Goal: Task Accomplishment & Management: Complete application form

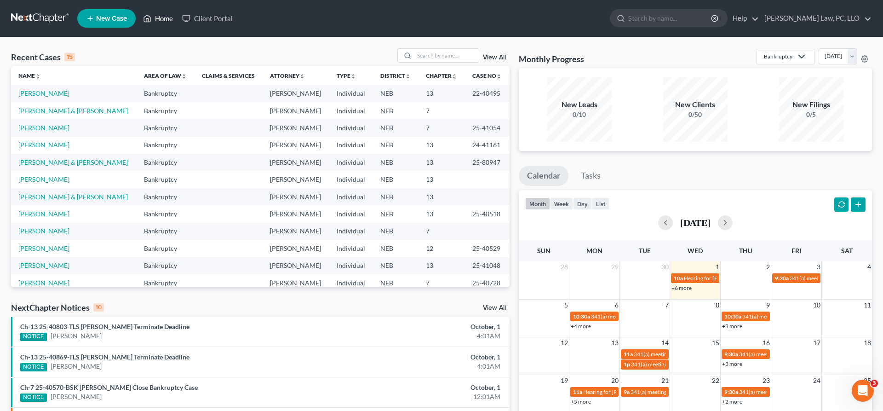
click at [166, 19] on link "Home" at bounding box center [157, 18] width 39 height 17
click at [42, 198] on link "[PERSON_NAME] & [PERSON_NAME]" at bounding box center [72, 197] width 109 height 8
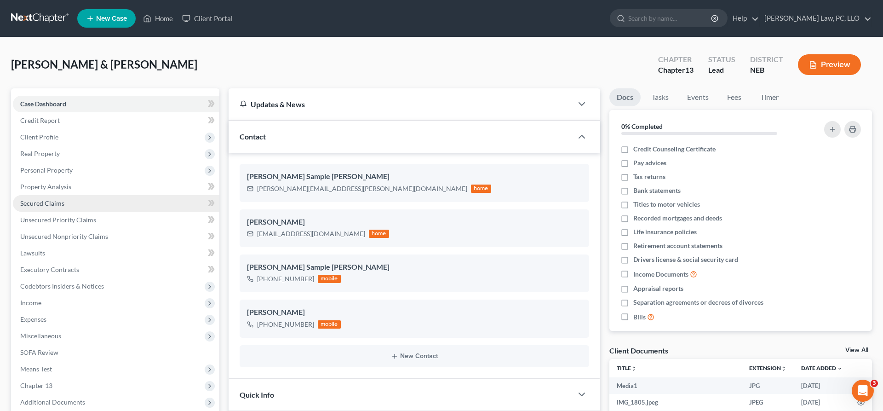
scroll to position [305, 0]
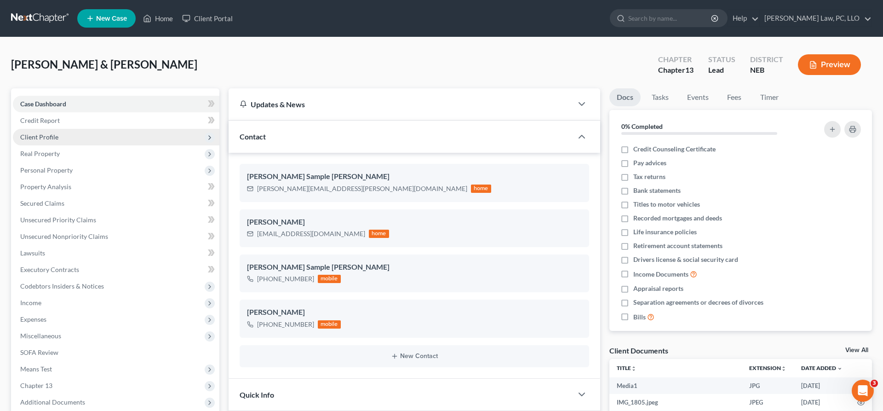
click at [50, 140] on span "Client Profile" at bounding box center [39, 137] width 38 height 8
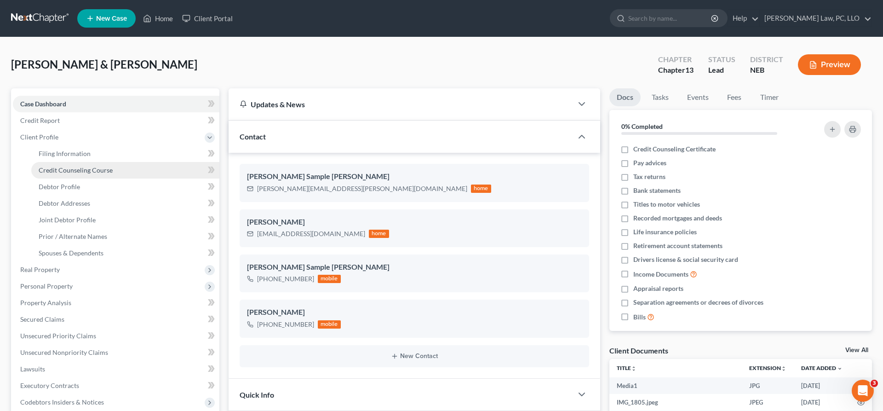
click at [57, 173] on span "Credit Counseling Course" at bounding box center [76, 170] width 74 height 8
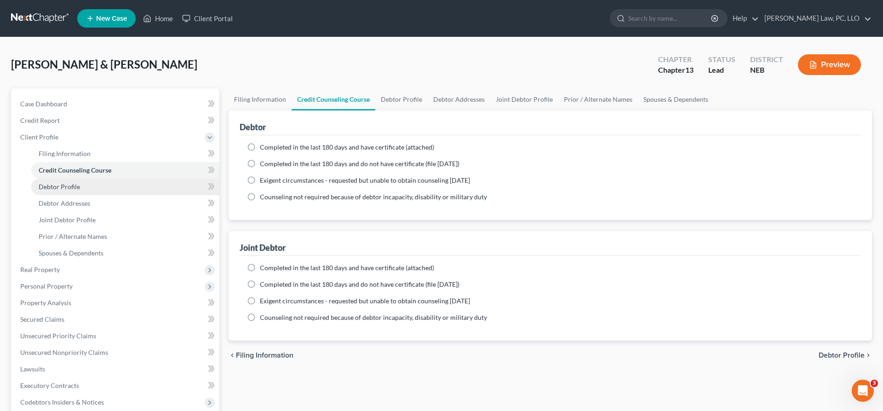
click at [59, 187] on span "Debtor Profile" at bounding box center [59, 187] width 41 height 8
select select "1"
select select "2"
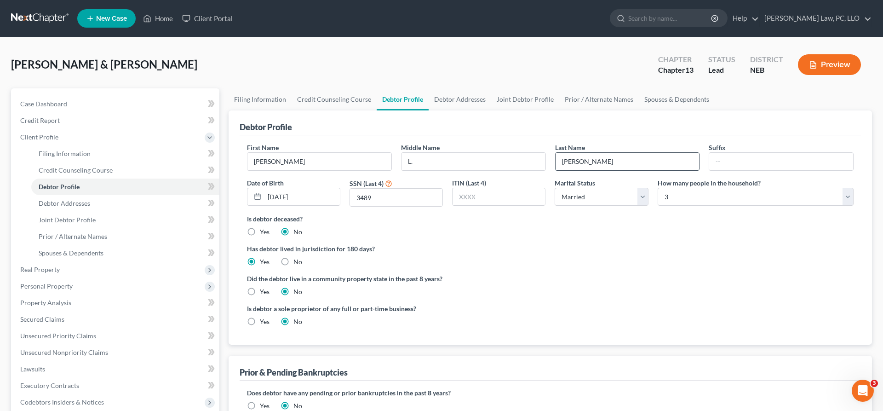
click at [581, 162] on input "[PERSON_NAME]" at bounding box center [627, 161] width 144 height 17
type input "[PERSON_NAME]"
click at [452, 96] on link "Debtor Addresses" at bounding box center [460, 99] width 63 height 22
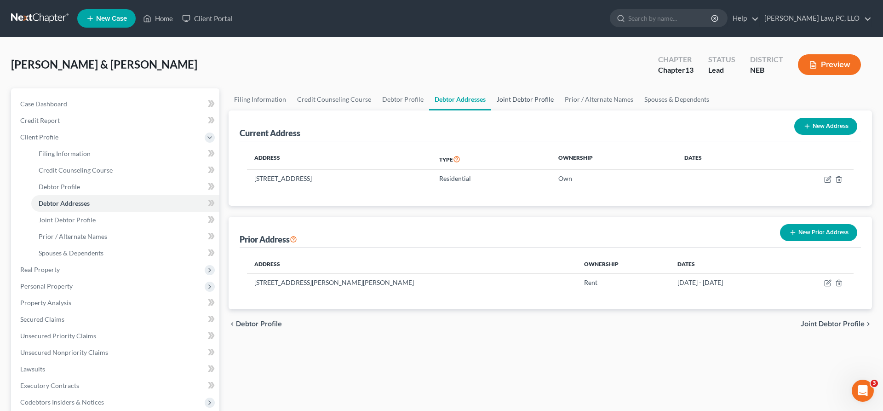
click at [505, 100] on link "Joint Debtor Profile" at bounding box center [525, 99] width 68 height 22
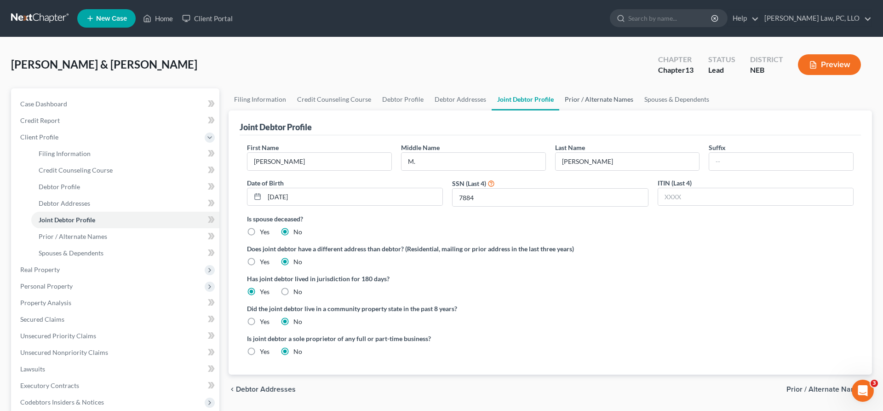
click at [572, 101] on link "Prior / Alternate Names" at bounding box center [599, 99] width 80 height 22
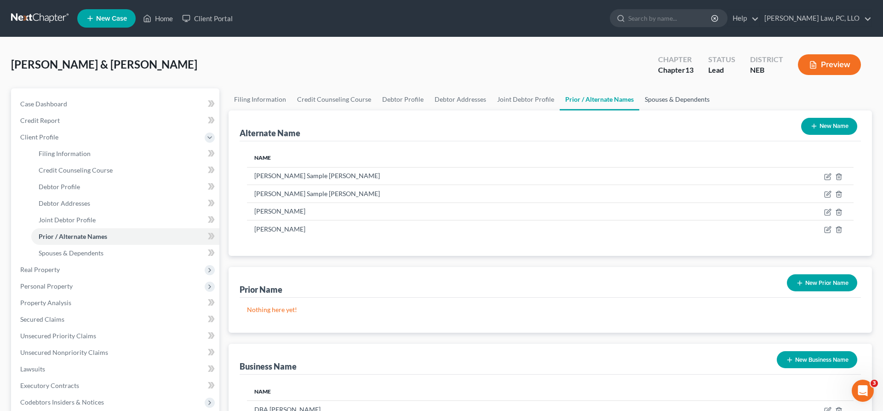
click at [641, 96] on link "Spouses & Dependents" at bounding box center [677, 99] width 76 height 22
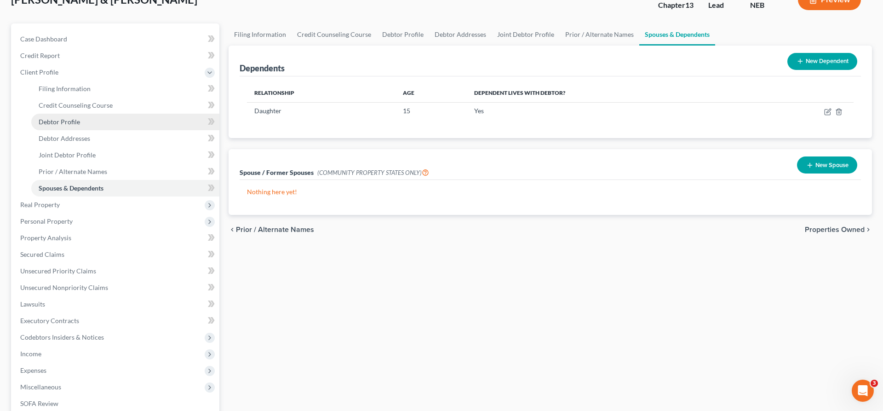
scroll to position [141, 0]
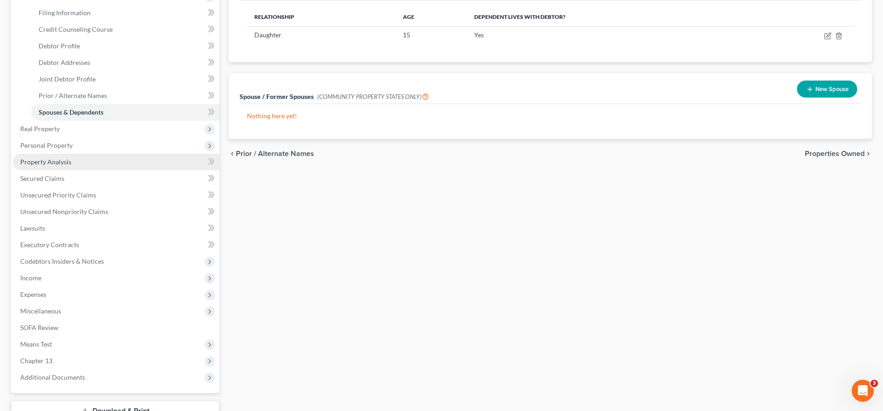
click at [61, 165] on span "Property Analysis" at bounding box center [45, 162] width 51 height 8
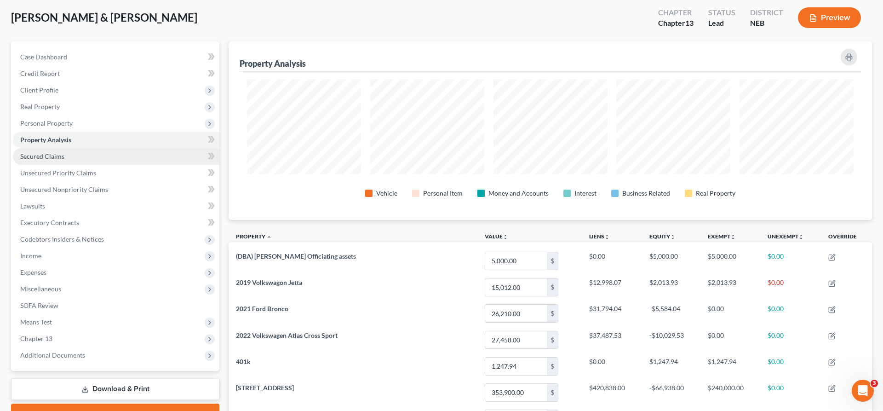
click at [46, 158] on span "Secured Claims" at bounding box center [42, 156] width 44 height 8
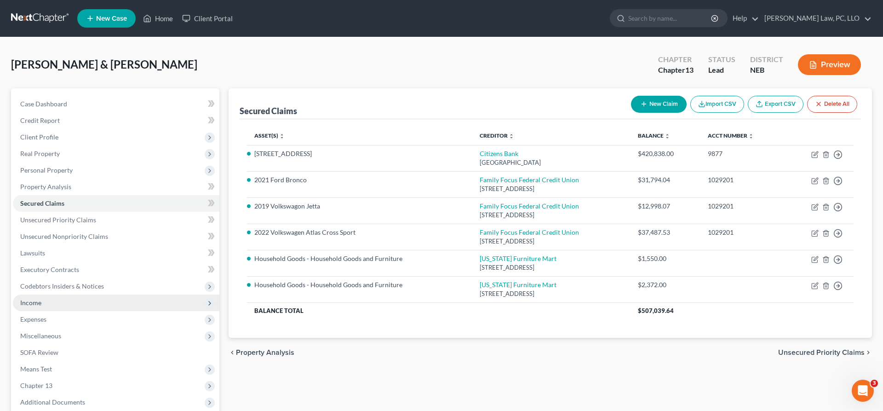
click at [120, 306] on span "Income" at bounding box center [116, 302] width 206 height 17
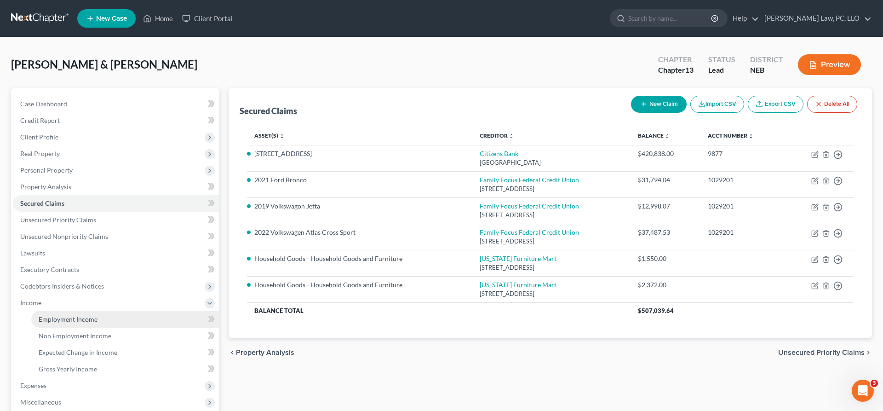
click at [126, 321] on link "Employment Income" at bounding box center [125, 319] width 188 height 17
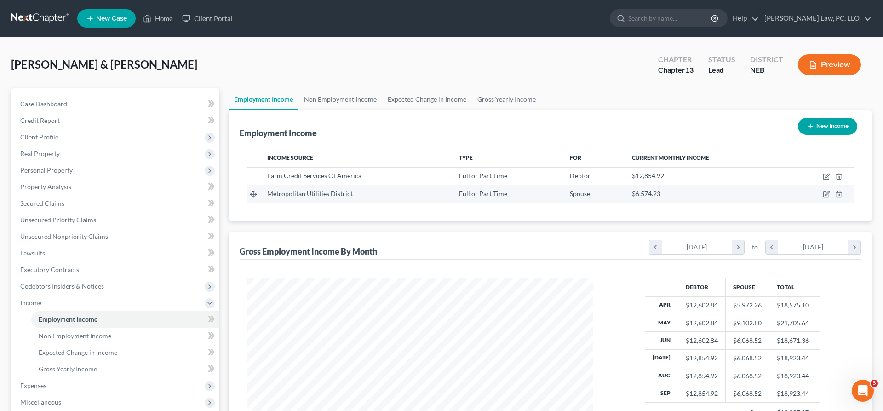
scroll to position [173, 365]
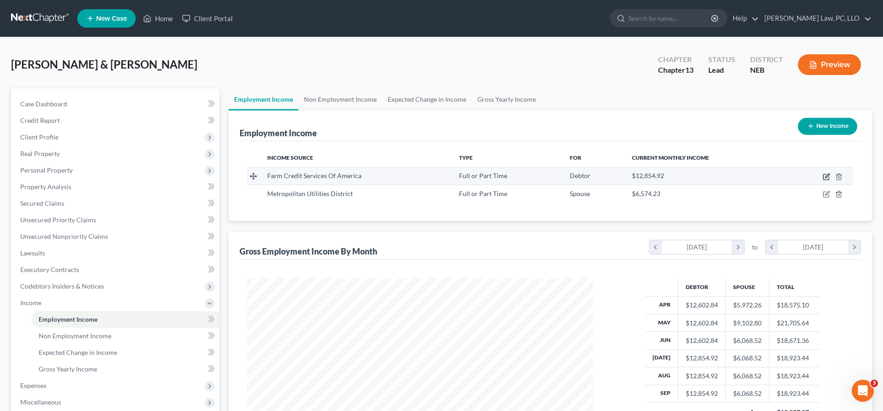
click at [826, 176] on icon "button" at bounding box center [827, 175] width 4 height 4
select select "0"
select select "24"
select select "1"
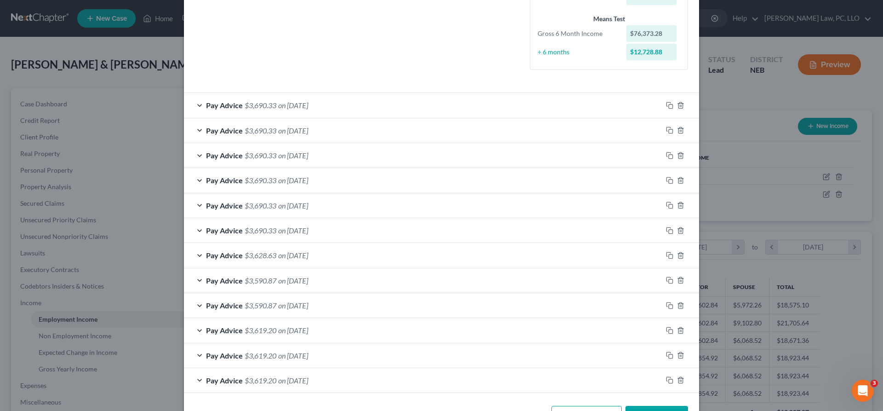
scroll to position [267, 0]
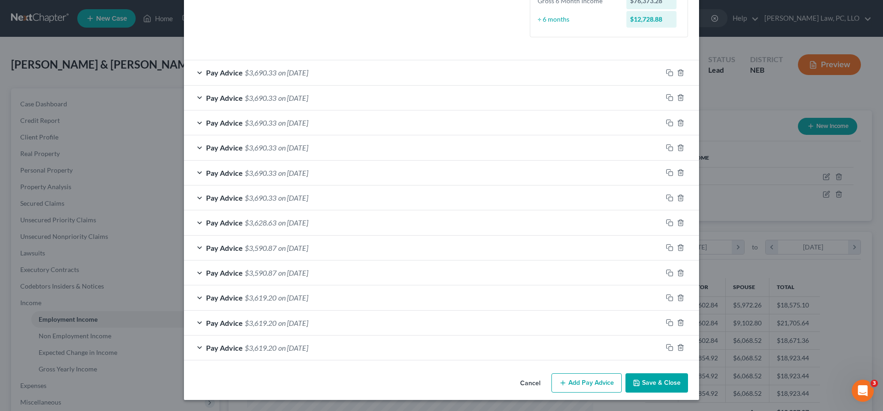
click at [534, 382] on button "Cancel" at bounding box center [530, 383] width 35 height 18
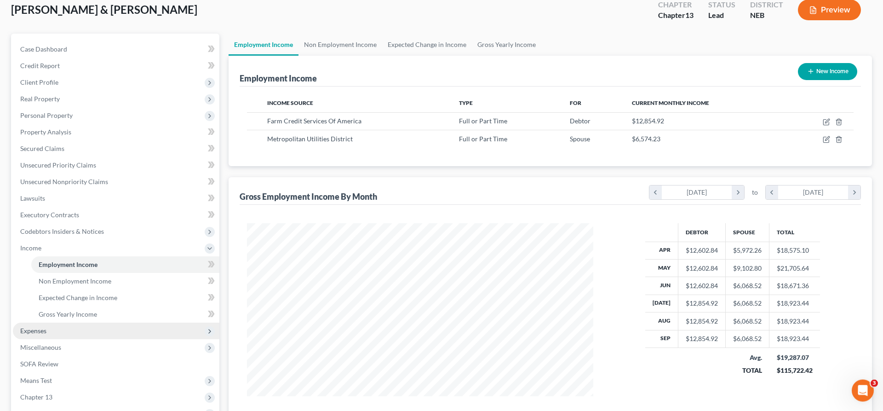
scroll to position [94, 0]
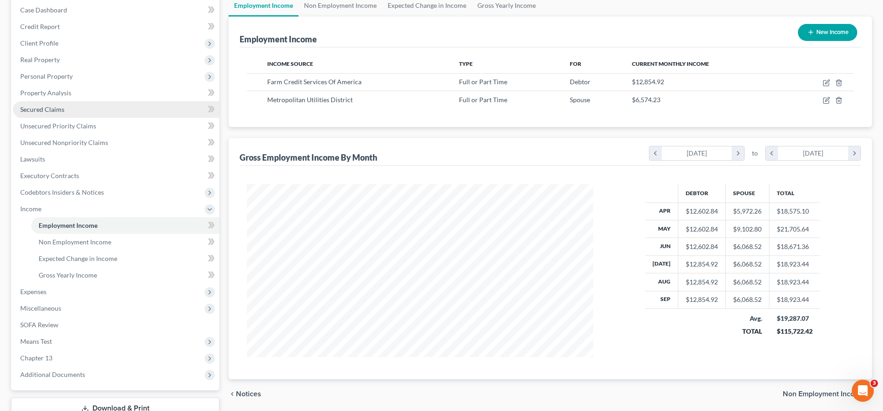
click at [74, 106] on link "Secured Claims" at bounding box center [116, 109] width 206 height 17
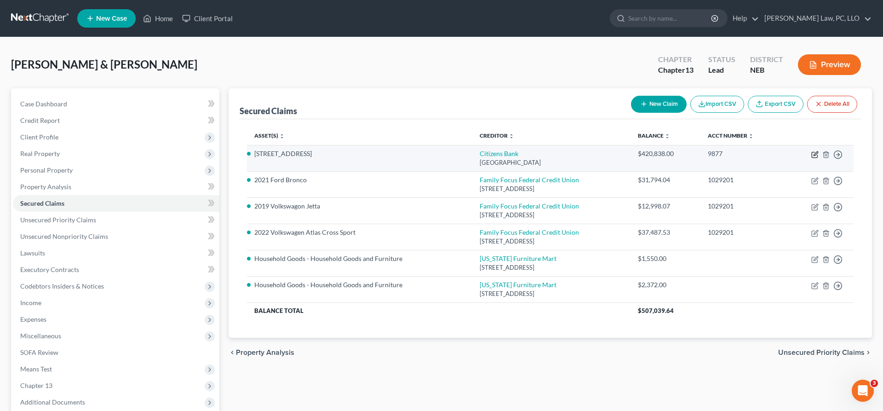
click at [815, 152] on icon "button" at bounding box center [814, 154] width 7 height 7
select select "41"
select select "2"
select select "0"
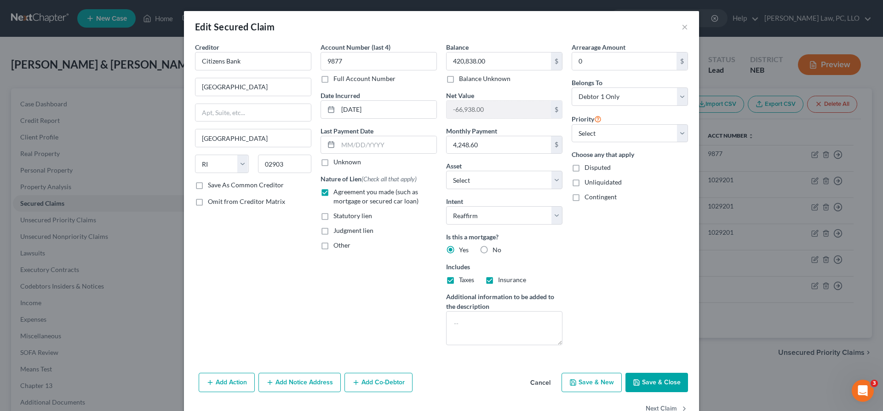
click at [547, 380] on button "Cancel" at bounding box center [540, 382] width 35 height 18
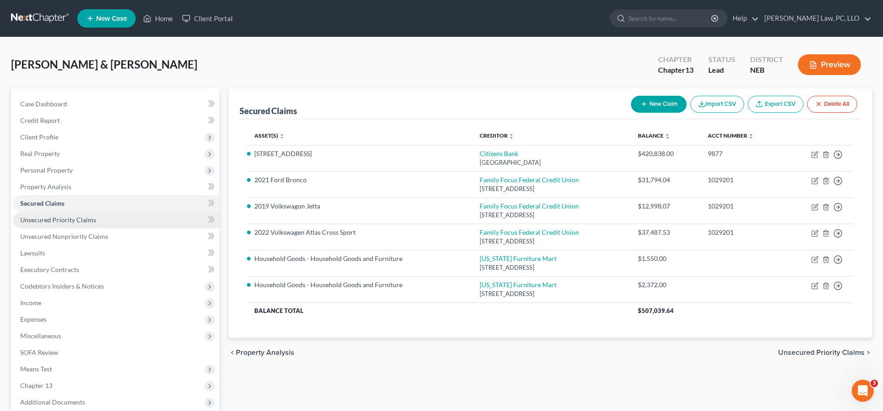
click at [129, 218] on link "Unsecured Priority Claims" at bounding box center [116, 220] width 206 height 17
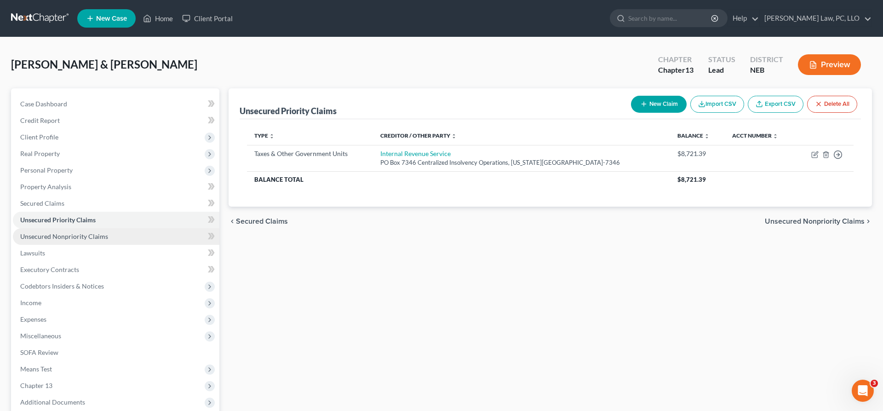
click at [73, 241] on link "Unsecured Nonpriority Claims" at bounding box center [116, 236] width 206 height 17
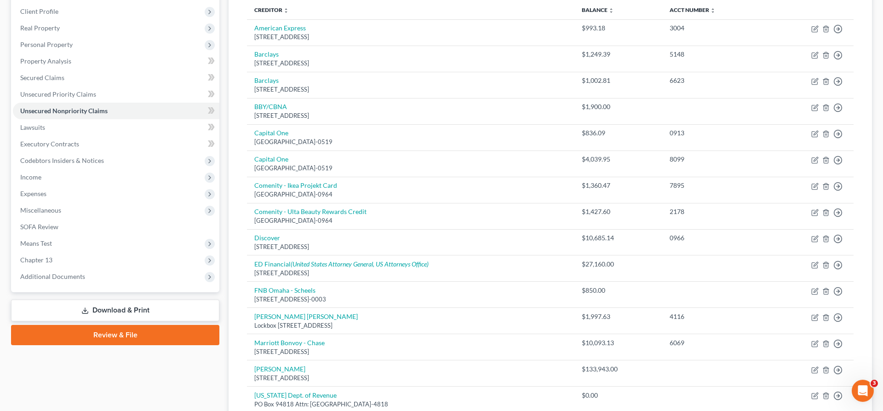
scroll to position [103, 0]
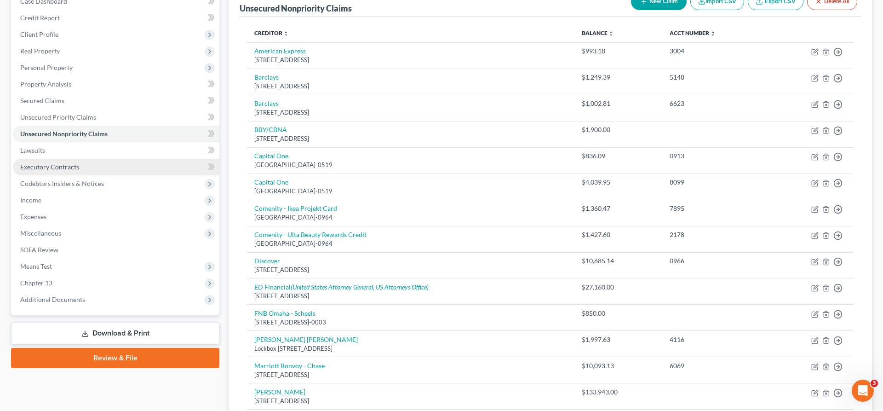
click at [99, 170] on link "Executory Contracts" at bounding box center [116, 167] width 206 height 17
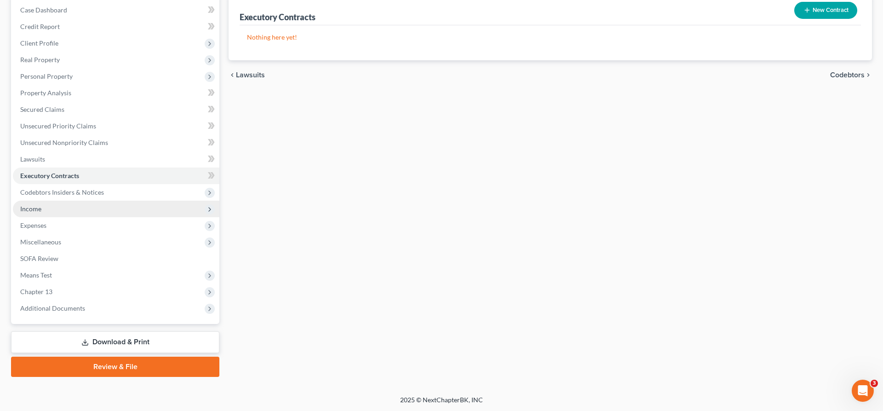
click at [79, 206] on span "Income" at bounding box center [116, 208] width 206 height 17
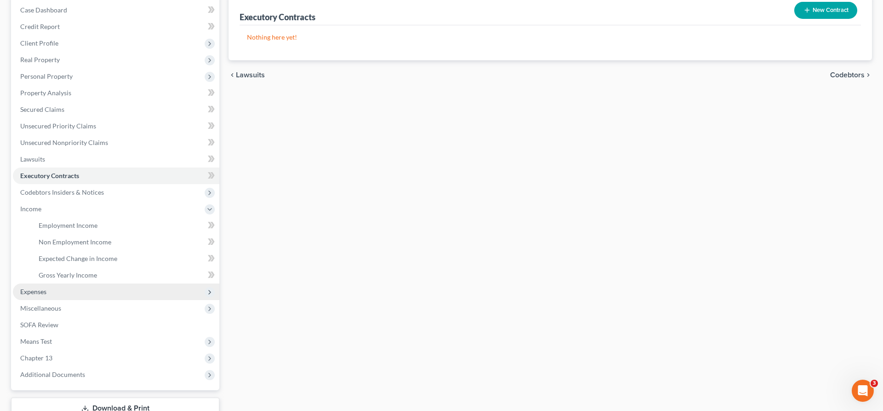
click at [49, 292] on span "Expenses" at bounding box center [116, 291] width 206 height 17
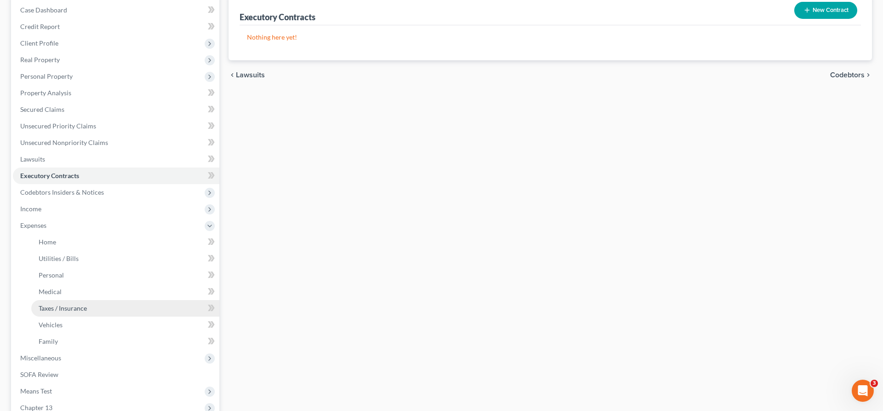
click at [63, 300] on link "Taxes / Insurance" at bounding box center [125, 308] width 188 height 17
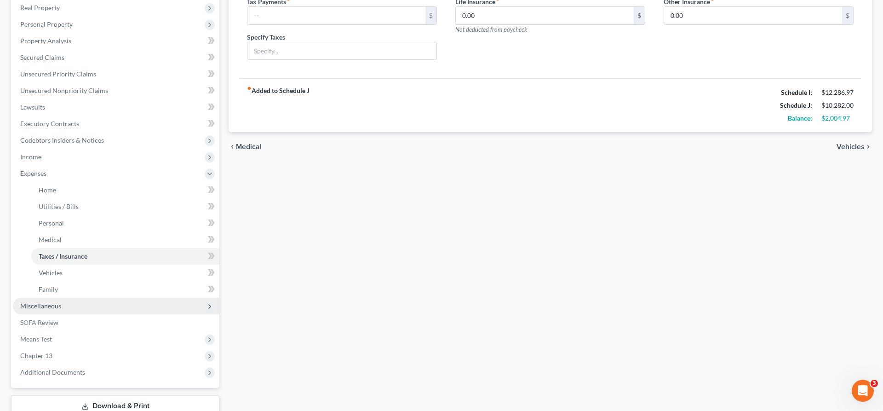
scroll to position [188, 0]
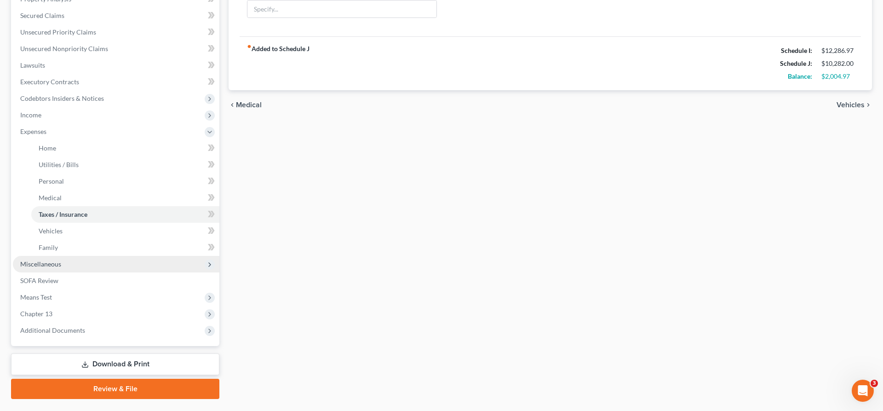
click at [66, 266] on span "Miscellaneous" at bounding box center [116, 264] width 206 height 17
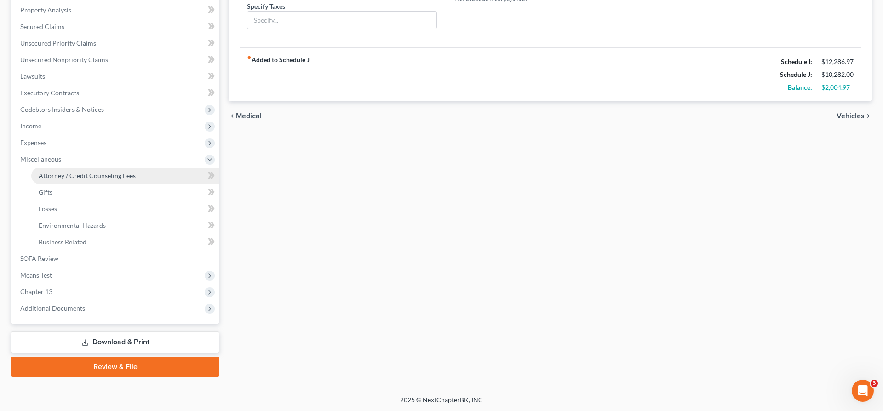
click at [90, 176] on span "Attorney / Credit Counseling Fees" at bounding box center [87, 176] width 97 height 8
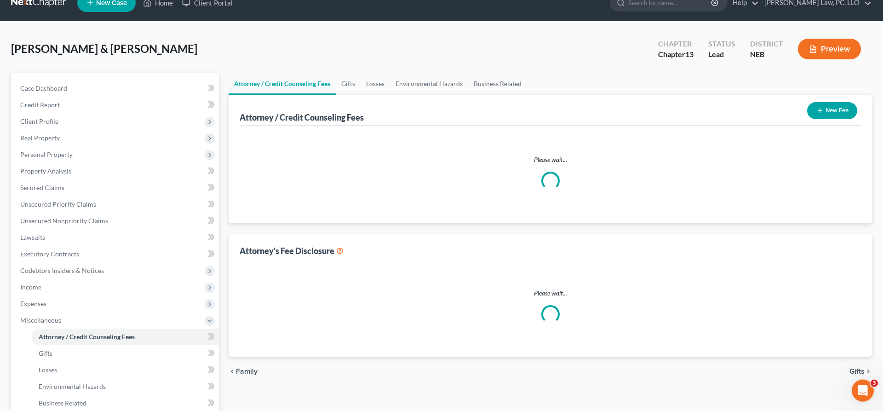
select select "1"
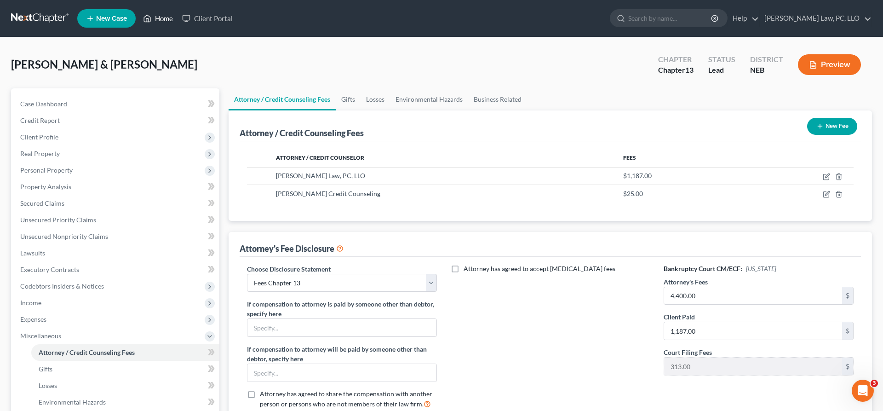
click at [165, 20] on link "Home" at bounding box center [157, 18] width 39 height 17
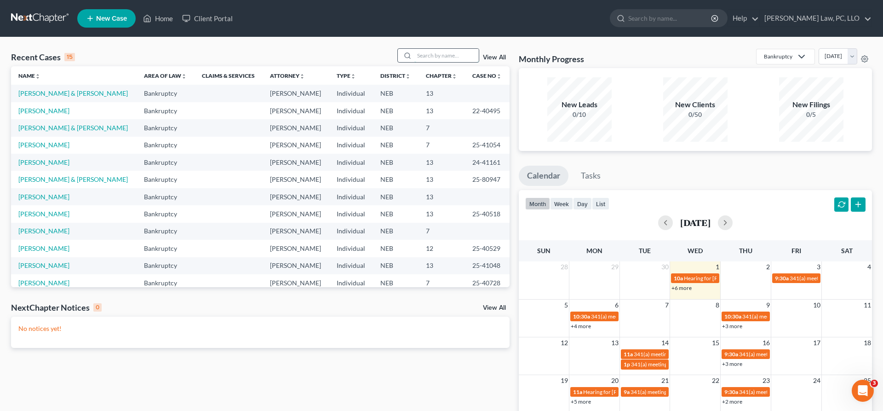
click at [438, 60] on input "search" at bounding box center [446, 55] width 64 height 13
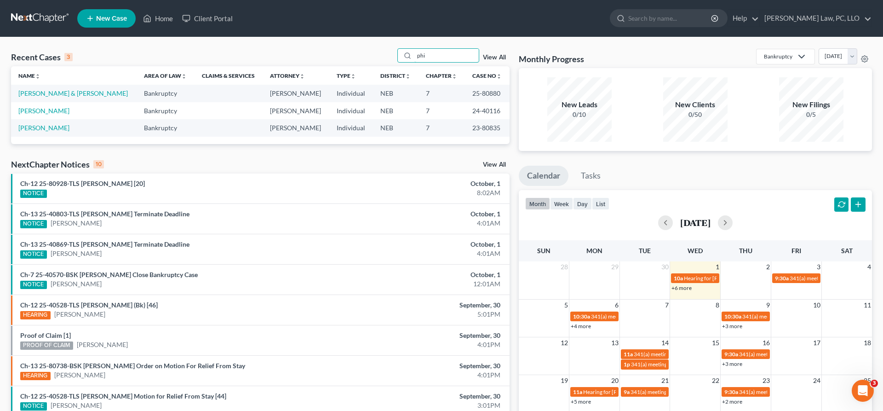
drag, startPoint x: 414, startPoint y: 55, endPoint x: 342, endPoint y: 53, distance: 72.2
click at [414, 57] on input "phi" at bounding box center [446, 55] width 64 height 13
type input "[PERSON_NAME]"
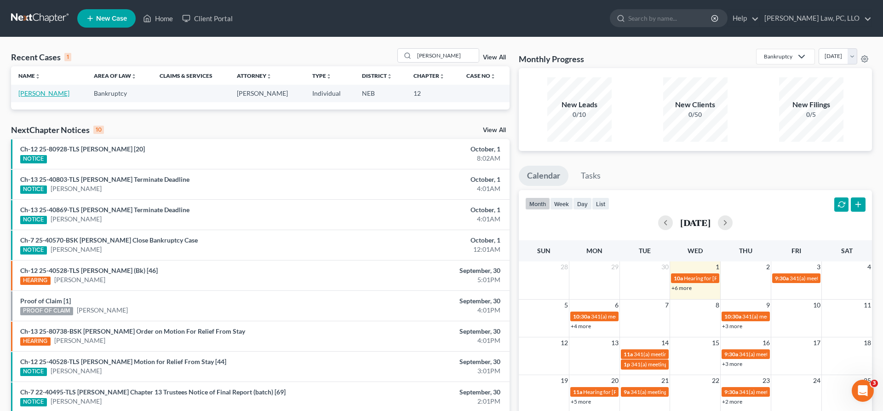
click at [46, 92] on link "[PERSON_NAME]" at bounding box center [43, 93] width 51 height 8
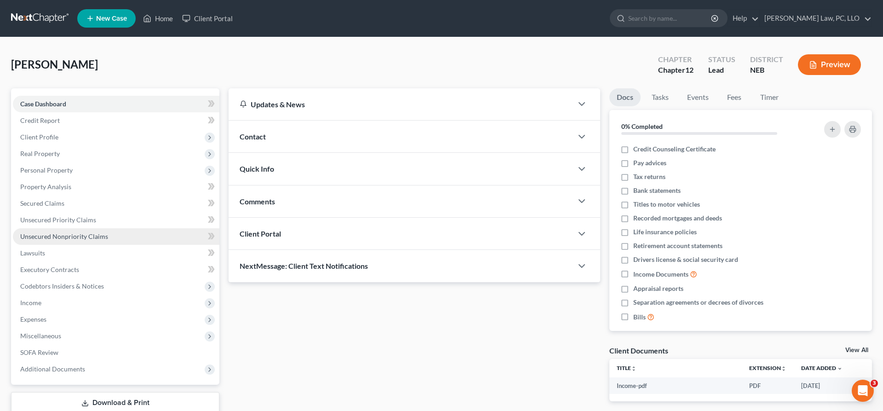
click at [75, 234] on span "Unsecured Nonpriority Claims" at bounding box center [64, 236] width 88 height 8
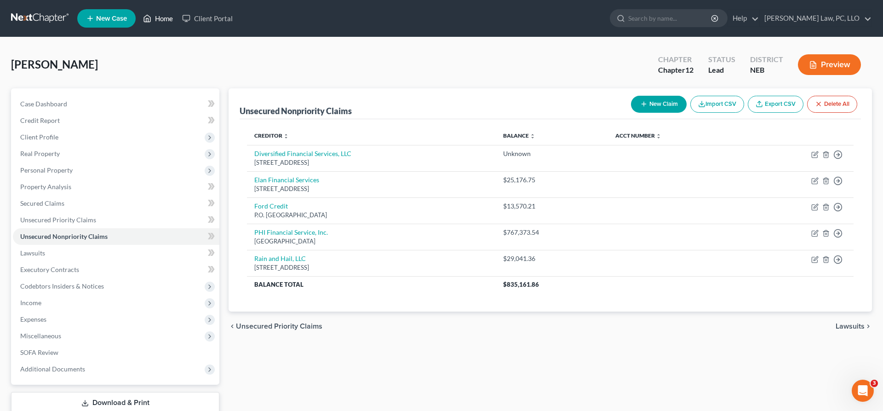
click at [147, 21] on polyline at bounding box center [147, 20] width 2 height 4
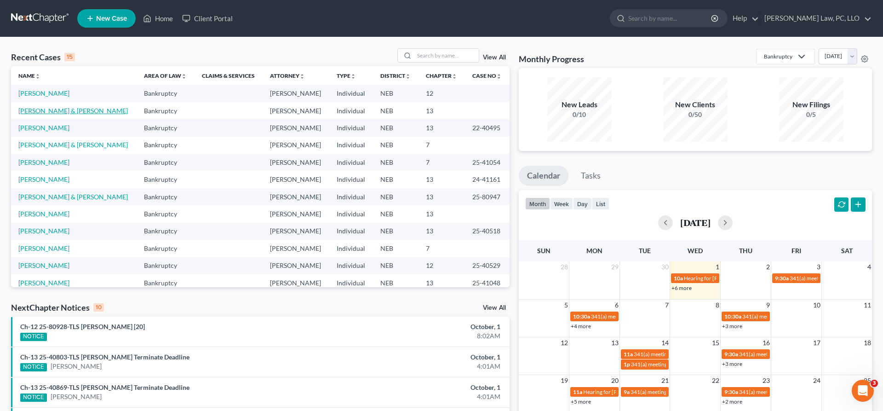
click at [80, 111] on link "[PERSON_NAME] & [PERSON_NAME]" at bounding box center [72, 111] width 109 height 8
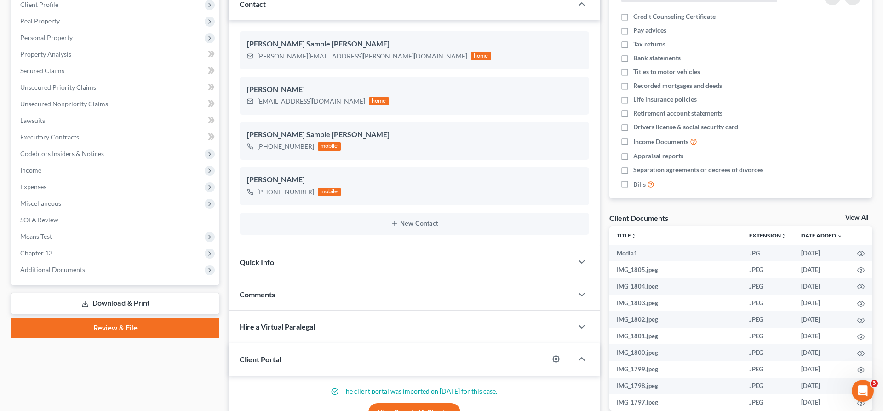
scroll to position [235, 0]
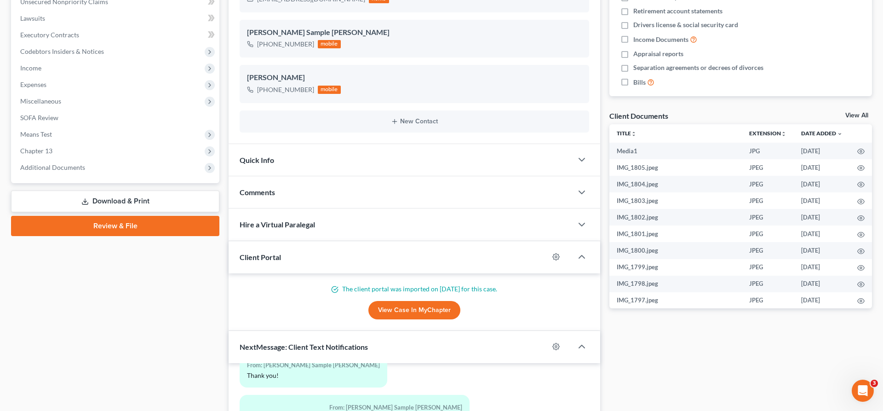
click at [86, 205] on link "Download & Print" at bounding box center [115, 201] width 208 height 22
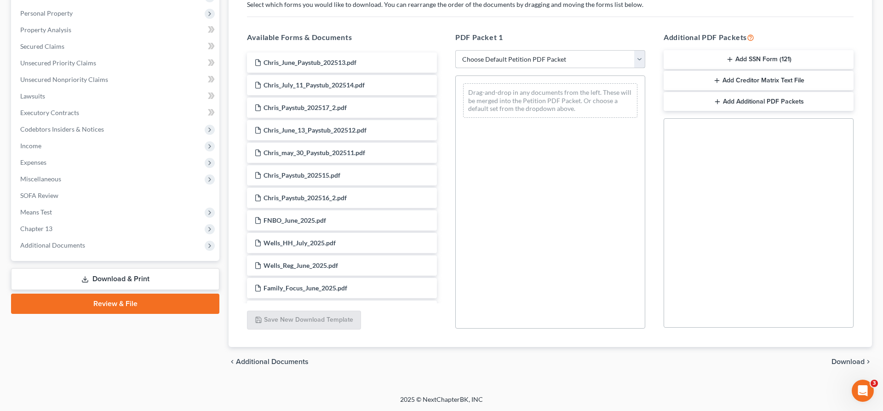
click at [455, 50] on select "Choose Default Petition PDF Packet Complete Bankruptcy Petition (all forms and …" at bounding box center [550, 59] width 190 height 18
select select "7"
click option "Chapter 13 Template" at bounding box center [0, 0] width 0 height 0
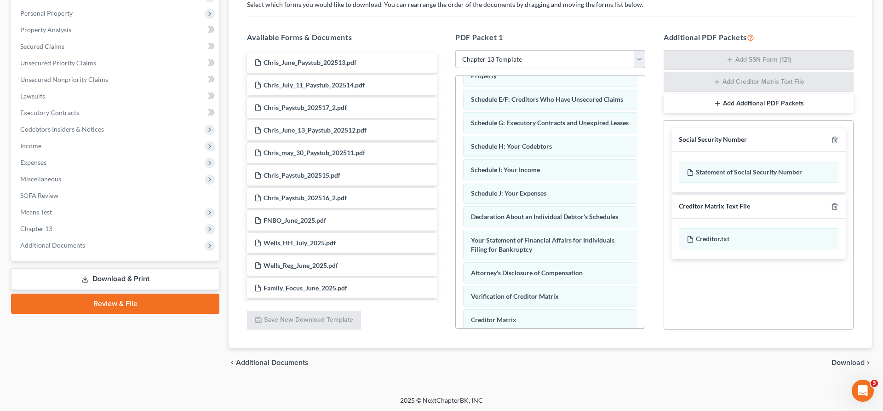
scroll to position [214, 0]
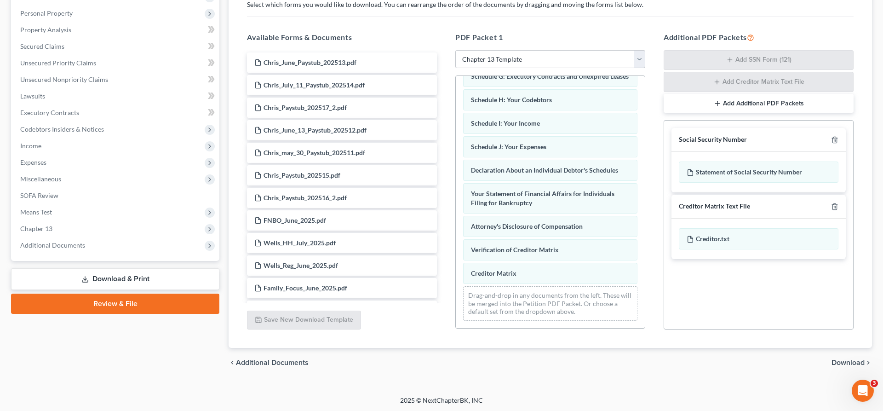
click at [865, 362] on icon "chevron_right" at bounding box center [868, 362] width 7 height 7
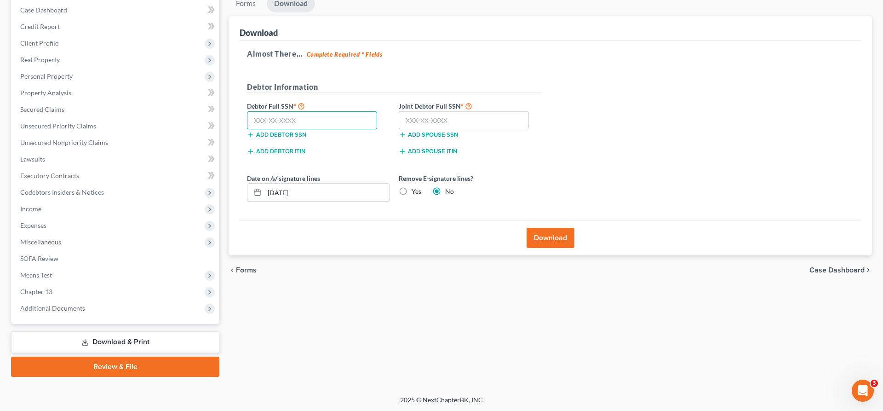
click at [364, 120] on input "text" at bounding box center [312, 120] width 130 height 18
type input "505-19-3489"
type input "507-15-7884"
click at [412, 192] on label "Yes" at bounding box center [417, 191] width 10 height 9
click at [415, 192] on input "Yes" at bounding box center [418, 190] width 6 height 6
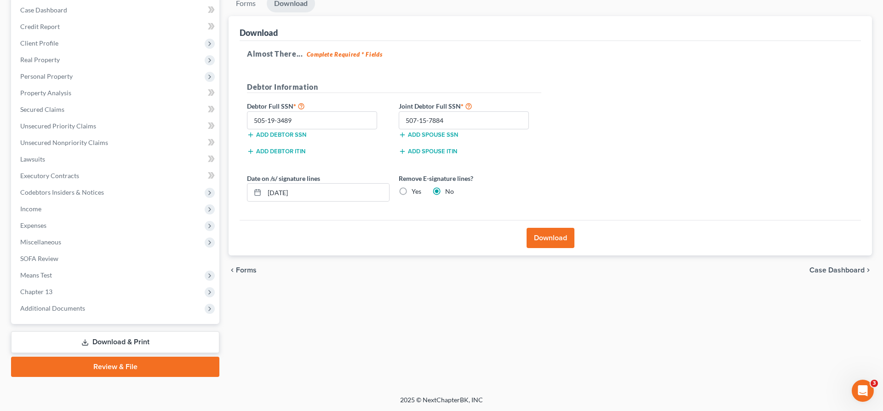
radio input "true"
radio input "false"
drag, startPoint x: 346, startPoint y: 189, endPoint x: 268, endPoint y: 190, distance: 77.7
click at [268, 190] on input "[DATE]" at bounding box center [326, 191] width 125 height 17
click at [550, 240] on button "Download" at bounding box center [551, 238] width 48 height 20
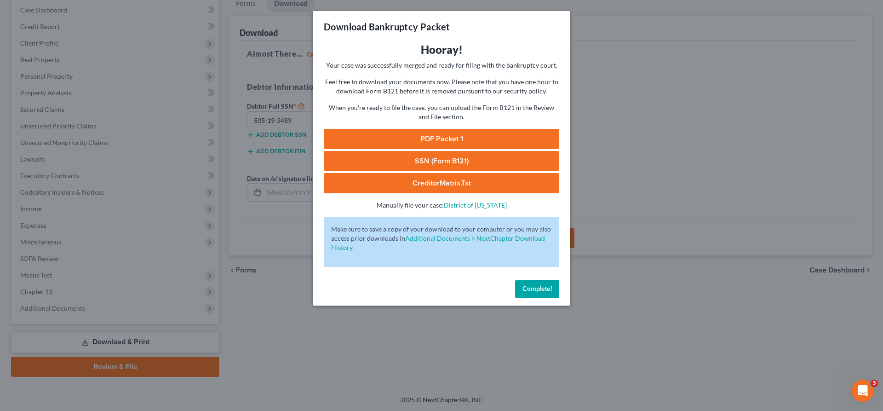
click at [429, 135] on link "PDF Packet 1" at bounding box center [441, 139] width 235 height 20
click at [435, 162] on link "SSN (Form B121)" at bounding box center [441, 161] width 235 height 20
click at [528, 285] on button "Complete!" at bounding box center [537, 289] width 44 height 18
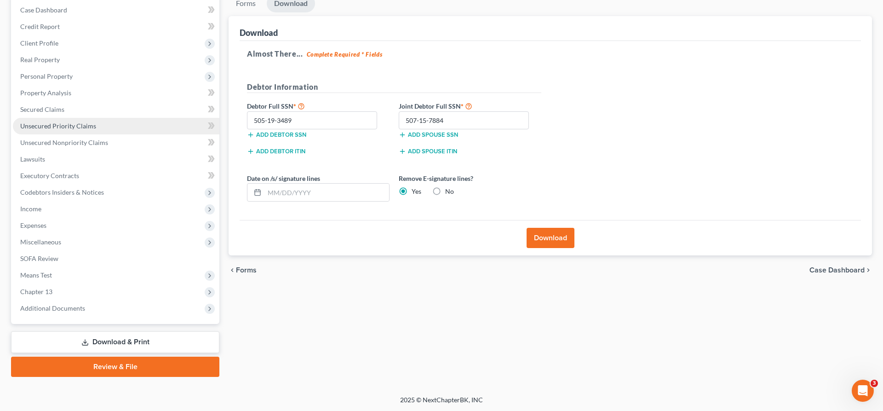
click at [65, 130] on link "Unsecured Priority Claims" at bounding box center [116, 126] width 206 height 17
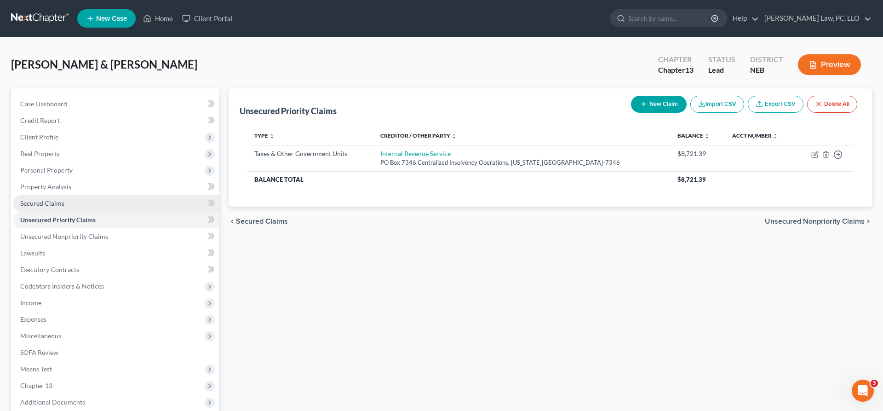
click at [52, 205] on span "Secured Claims" at bounding box center [42, 203] width 44 height 8
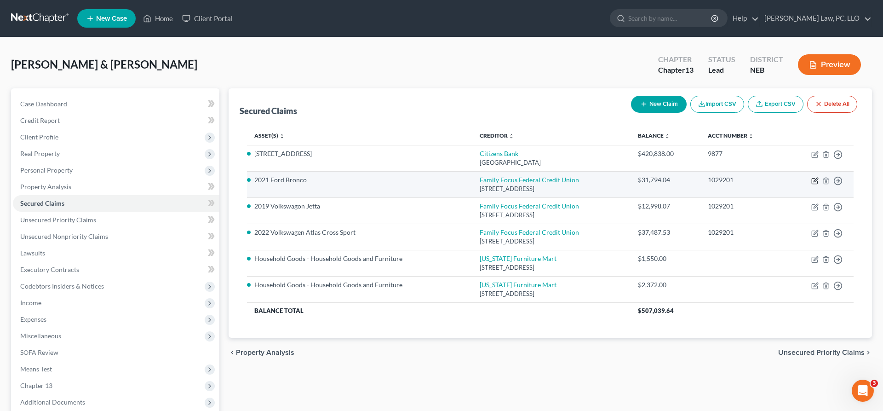
click at [817, 177] on icon "button" at bounding box center [814, 180] width 7 height 7
select select "30"
select select "19"
select select "2"
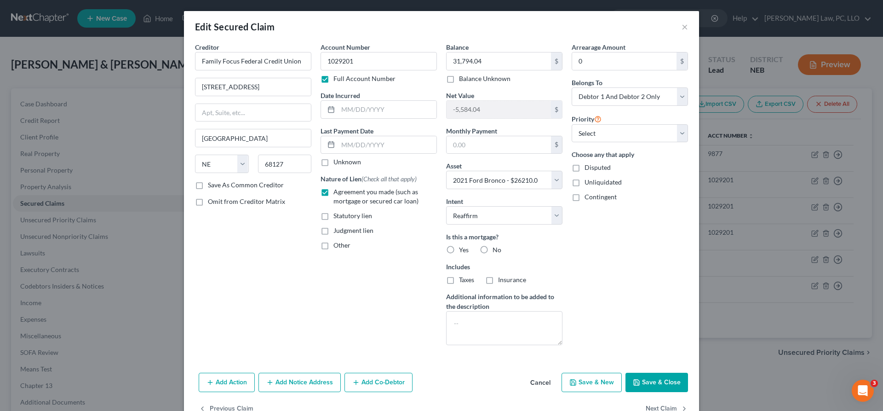
click at [548, 382] on button "Cancel" at bounding box center [540, 382] width 35 height 18
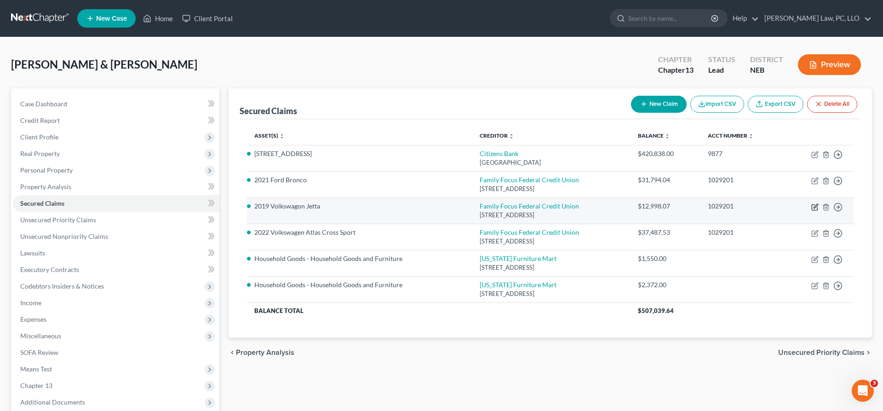
click at [814, 206] on icon "button" at bounding box center [814, 206] width 7 height 7
select select "30"
select select "3"
select select "2"
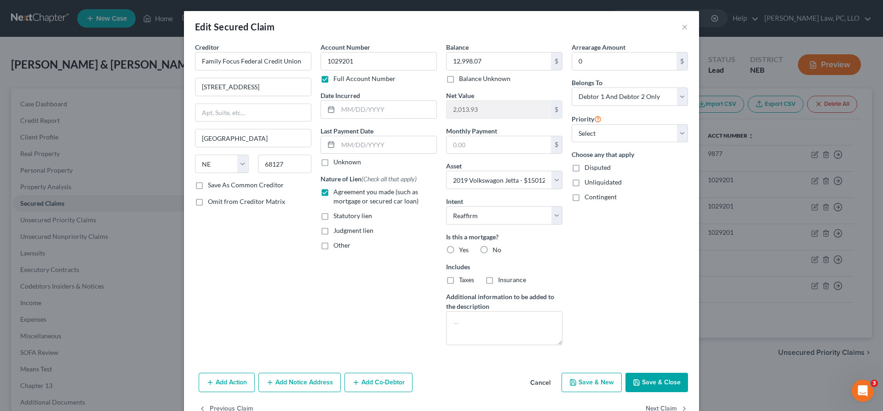
click at [542, 378] on button "Cancel" at bounding box center [540, 382] width 35 height 18
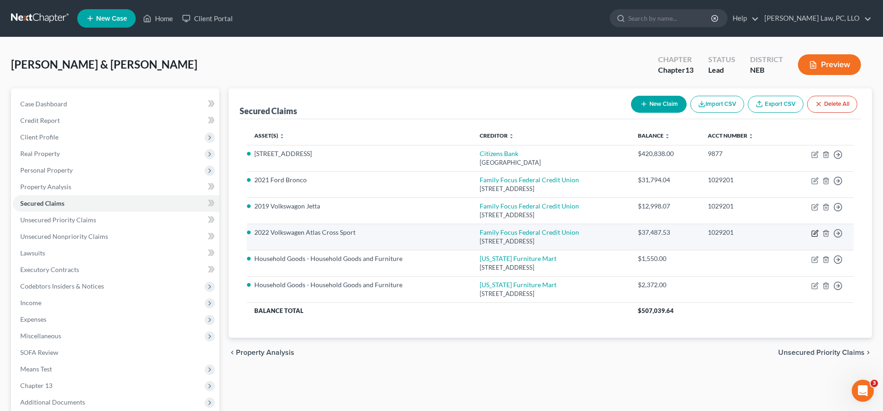
click at [814, 231] on icon "button" at bounding box center [815, 233] width 6 height 6
select select "30"
select select "2"
select select "0"
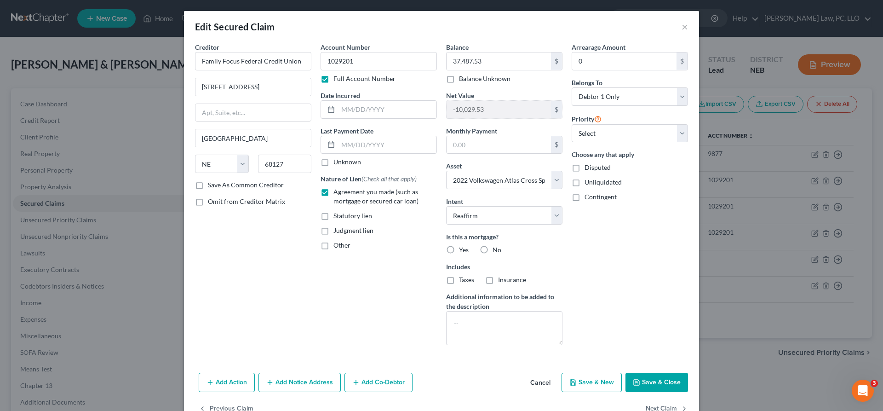
click at [542, 381] on button "Cancel" at bounding box center [540, 382] width 35 height 18
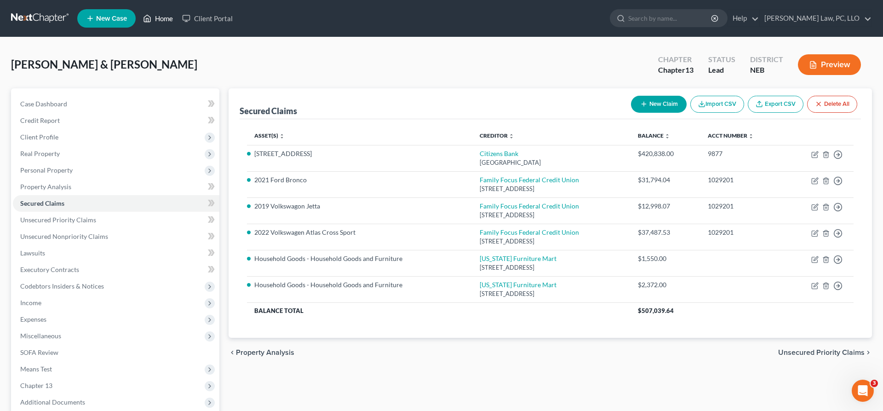
click at [160, 18] on link "Home" at bounding box center [157, 18] width 39 height 17
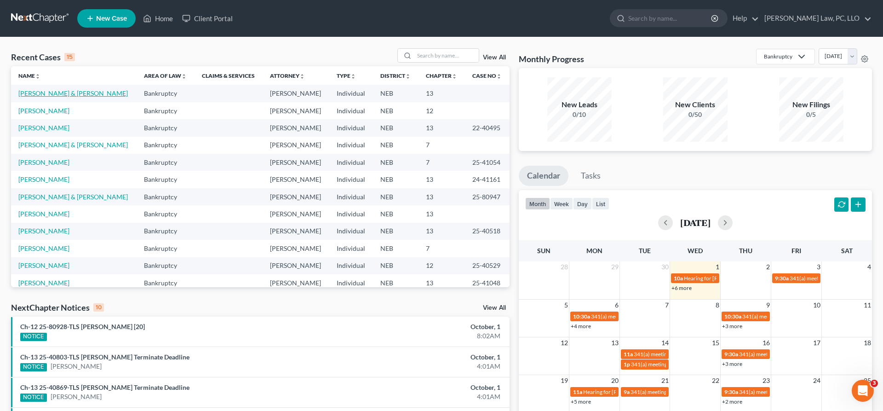
click at [62, 96] on link "[PERSON_NAME] & [PERSON_NAME]" at bounding box center [72, 93] width 109 height 8
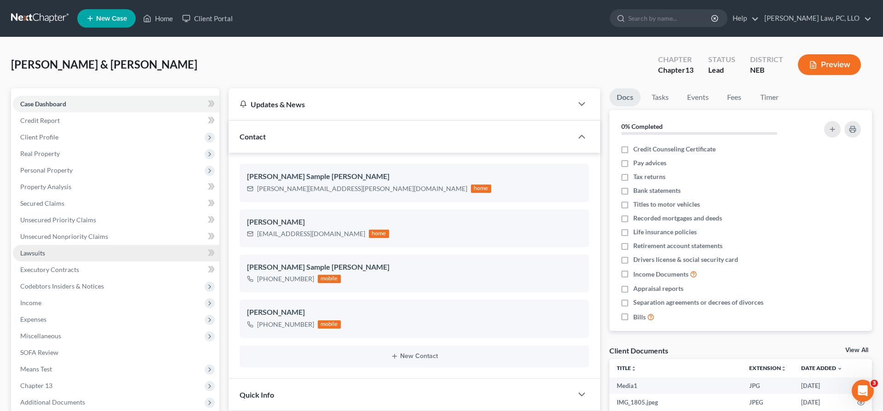
scroll to position [305, 0]
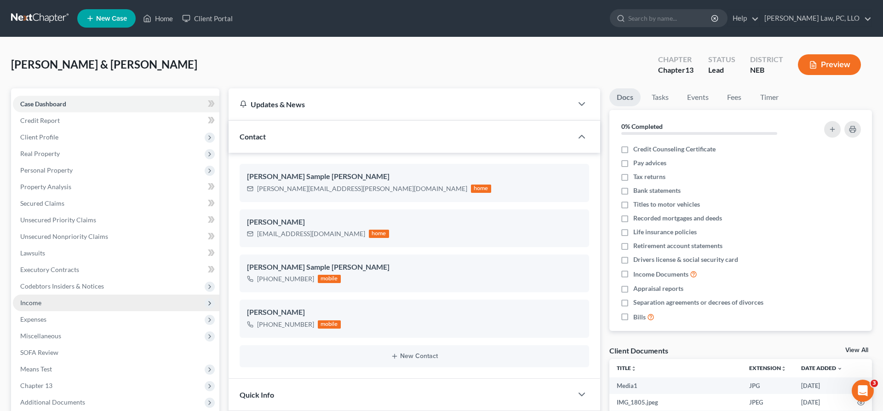
click at [48, 303] on span "Income" at bounding box center [116, 302] width 206 height 17
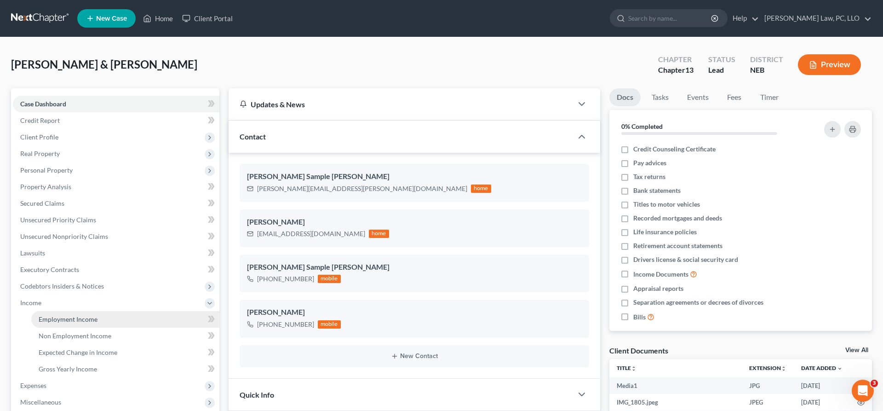
click at [64, 323] on link "Employment Income" at bounding box center [125, 319] width 188 height 17
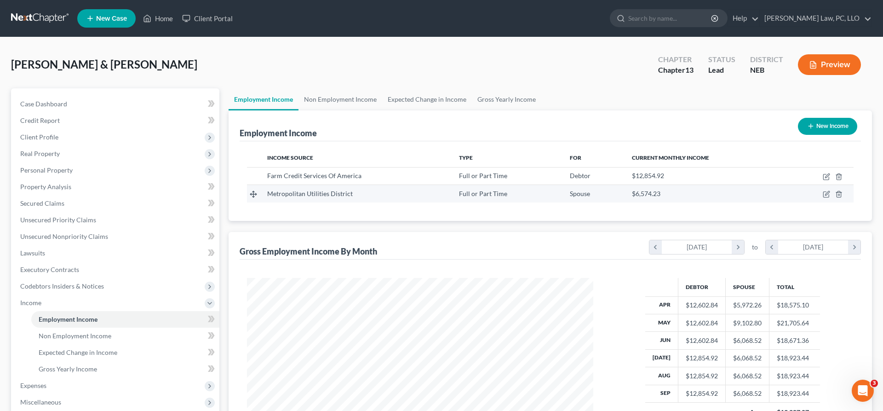
scroll to position [173, 365]
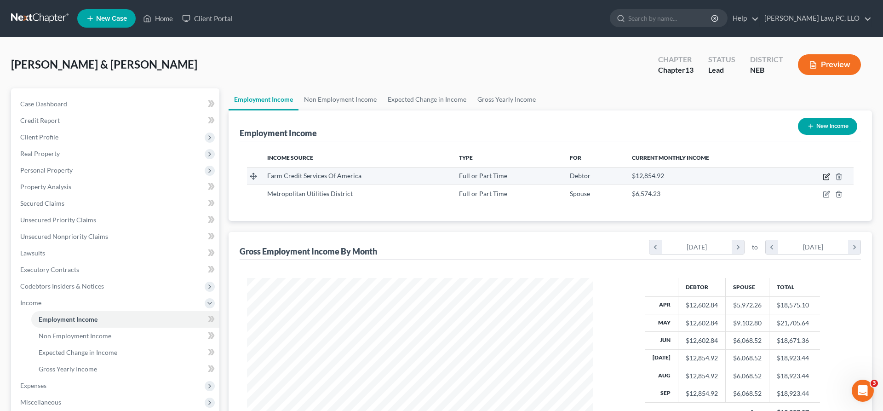
click at [825, 178] on icon "button" at bounding box center [827, 175] width 4 height 4
select select "0"
select select "24"
select select "1"
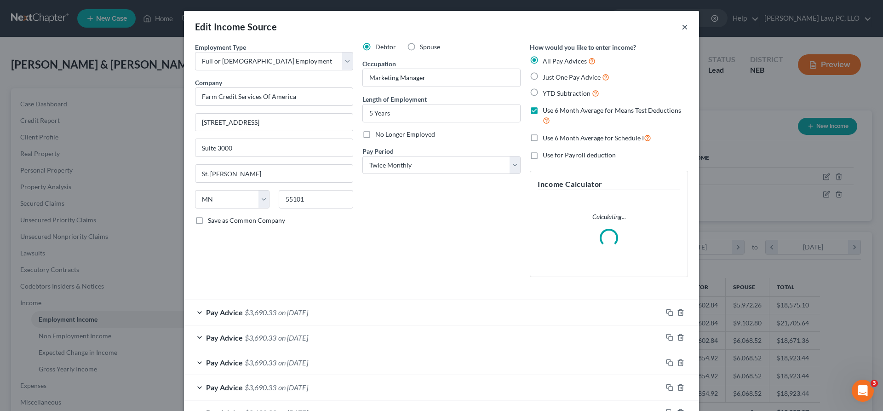
click at [686, 27] on button "×" at bounding box center [684, 26] width 6 height 11
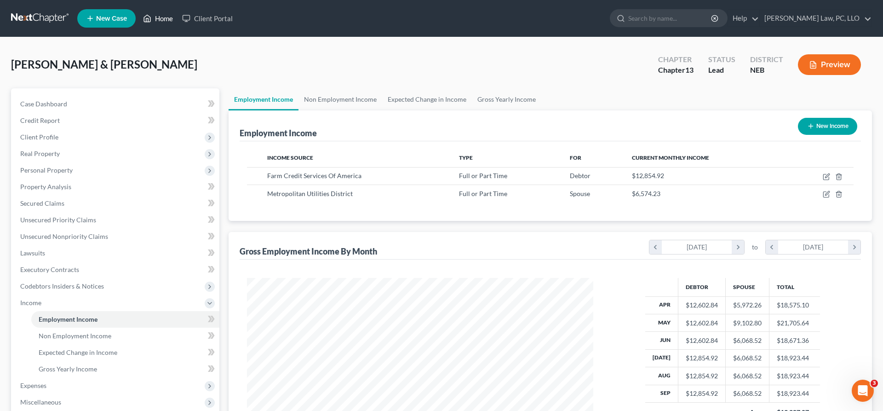
click at [146, 15] on icon at bounding box center [147, 18] width 8 height 11
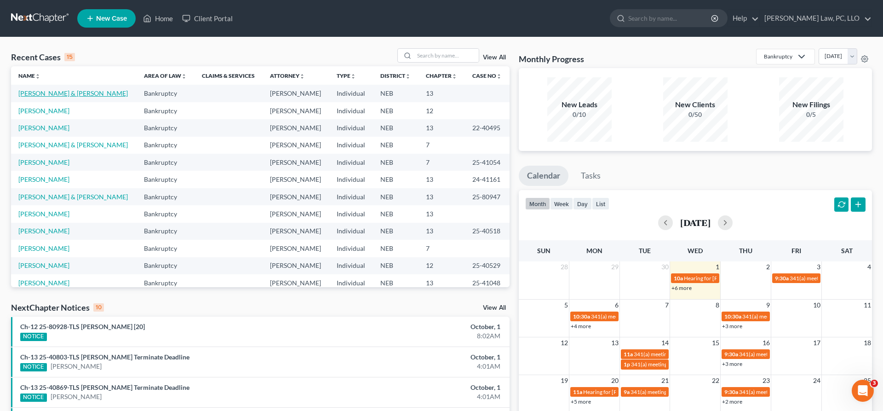
click at [87, 94] on link "[PERSON_NAME] & [PERSON_NAME]" at bounding box center [72, 93] width 109 height 8
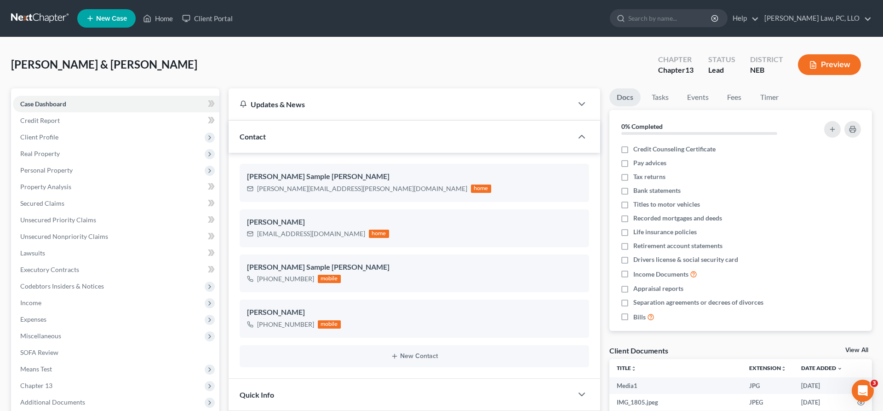
scroll to position [305, 0]
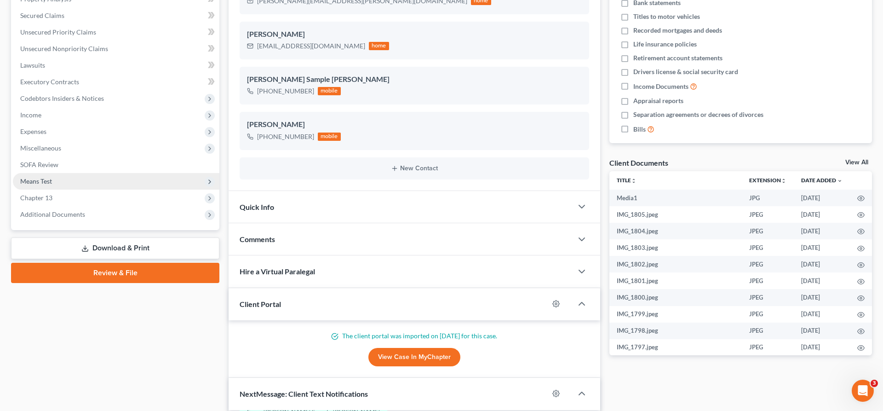
click at [57, 185] on span "Means Test" at bounding box center [116, 181] width 206 height 17
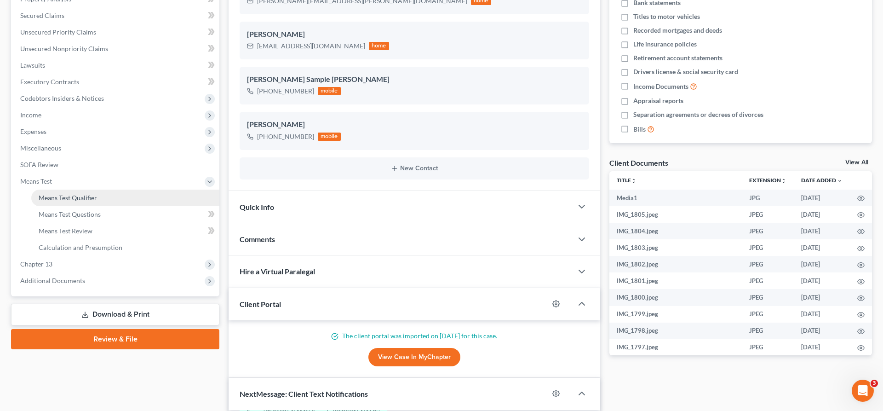
click at [107, 199] on link "Means Test Qualifier" at bounding box center [125, 197] width 188 height 17
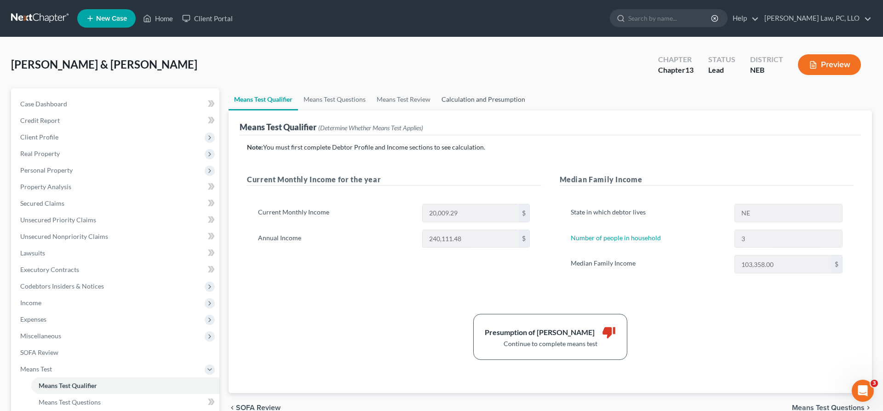
click at [484, 102] on link "Calculation and Presumption" at bounding box center [483, 99] width 95 height 22
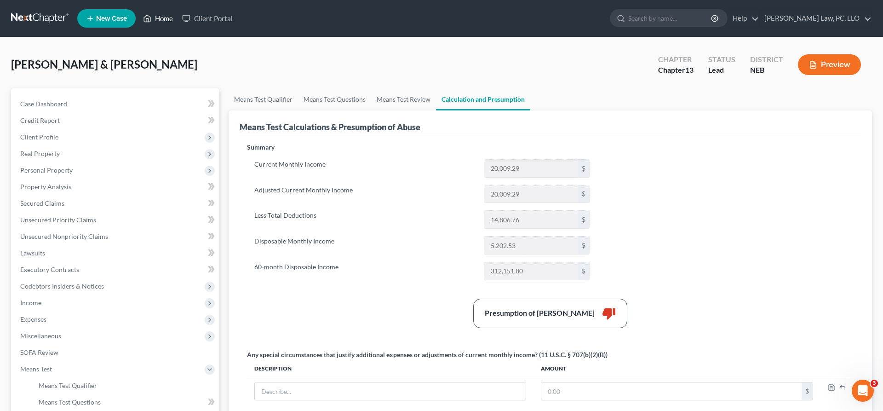
click at [165, 20] on link "Home" at bounding box center [157, 18] width 39 height 17
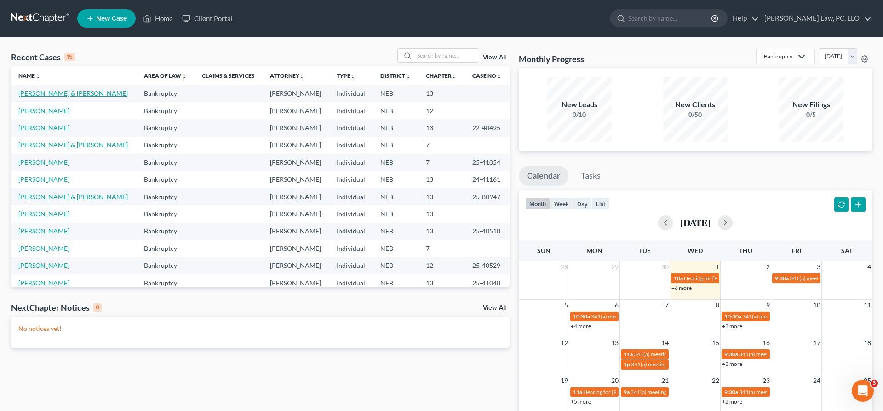
click at [97, 90] on link "[PERSON_NAME] & [PERSON_NAME]" at bounding box center [72, 93] width 109 height 8
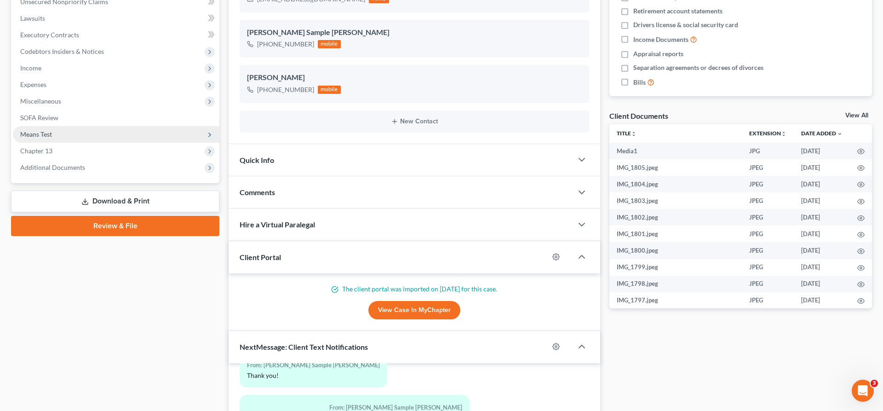
scroll to position [188, 0]
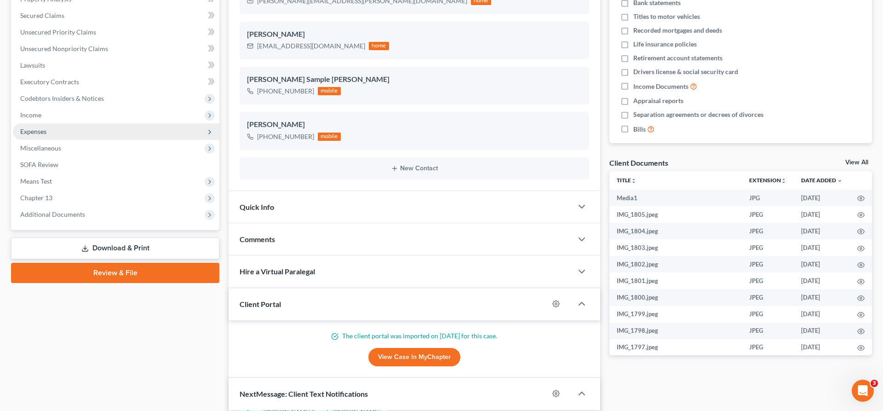
click at [42, 126] on span "Expenses" at bounding box center [116, 131] width 206 height 17
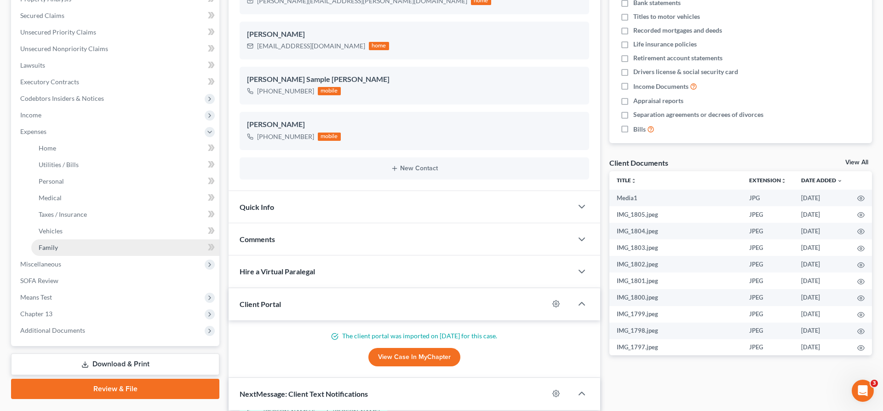
click at [53, 250] on span "Family" at bounding box center [48, 247] width 19 height 8
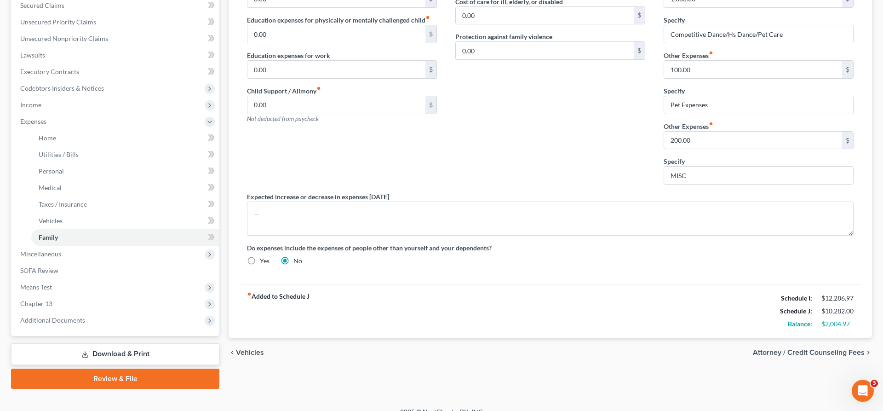
scroll to position [210, 0]
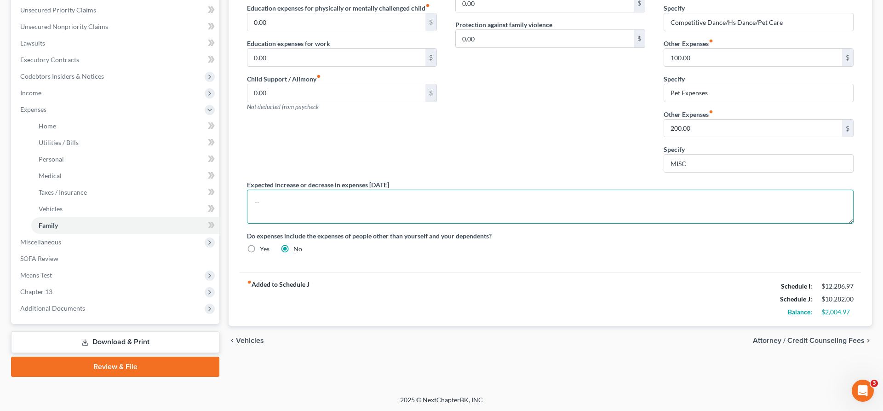
click at [423, 211] on textarea at bounding box center [550, 206] width 607 height 34
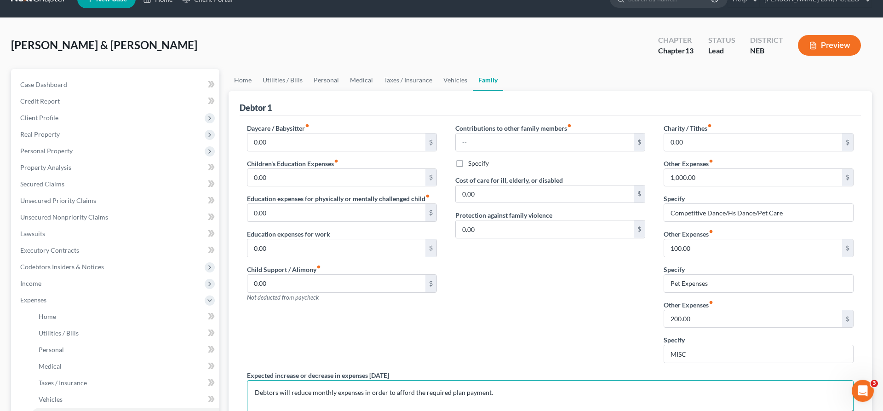
scroll to position [0, 0]
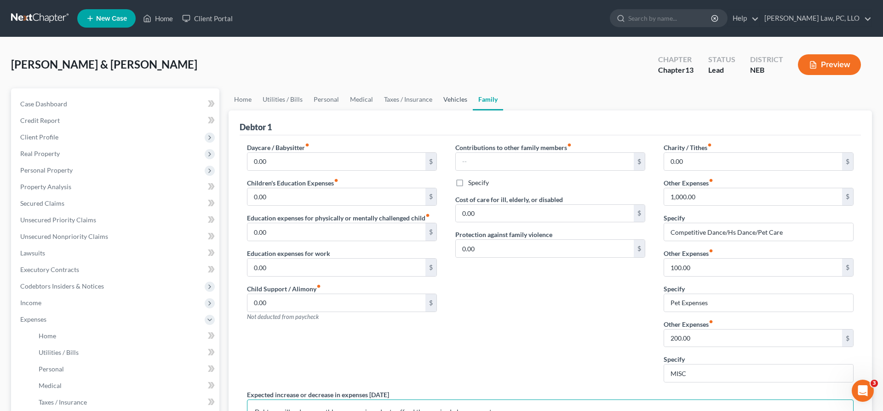
type textarea "Debtors will reduce monthly expenses in order to afford the required plan payme…"
click at [453, 103] on link "Vehicles" at bounding box center [455, 99] width 35 height 22
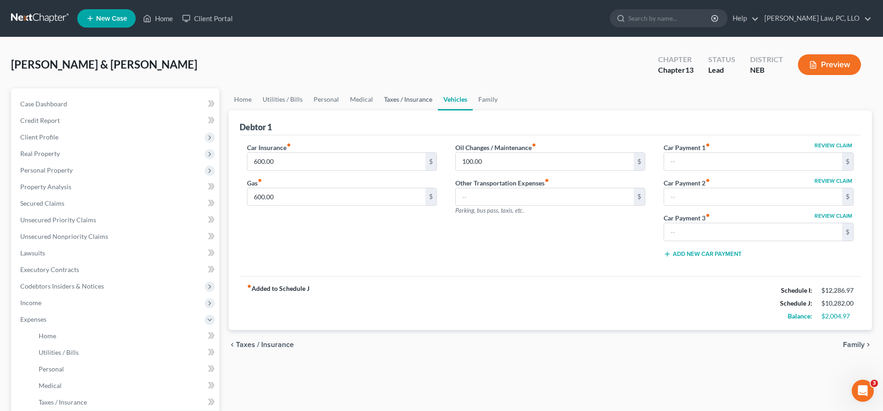
click at [403, 105] on link "Taxes / Insurance" at bounding box center [407, 99] width 59 height 22
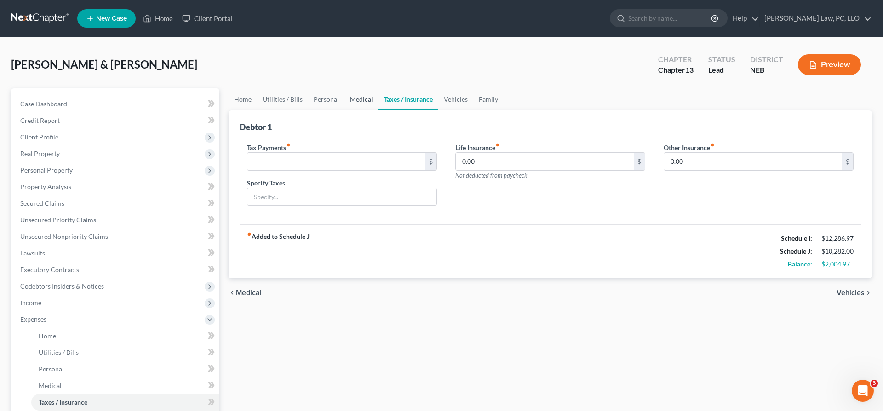
click at [358, 104] on link "Medical" at bounding box center [361, 99] width 34 height 22
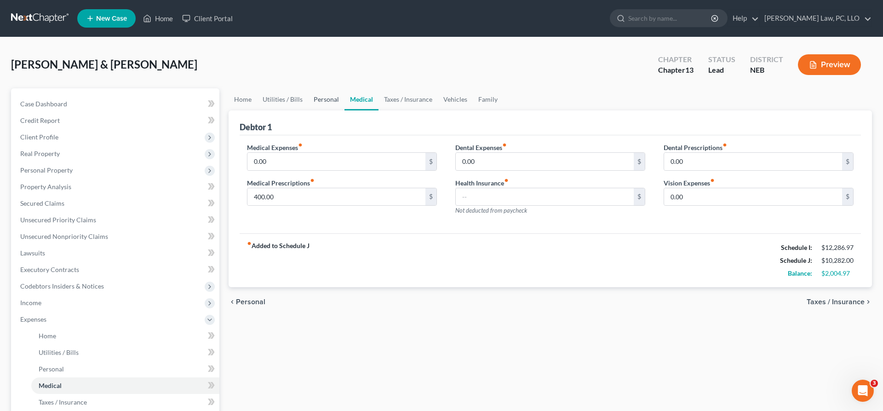
click at [315, 103] on link "Personal" at bounding box center [326, 99] width 36 height 22
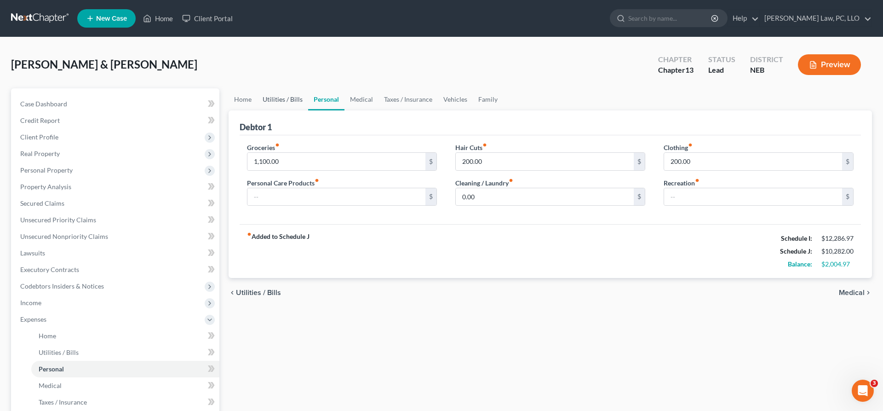
click at [286, 101] on link "Utilities / Bills" at bounding box center [282, 99] width 51 height 22
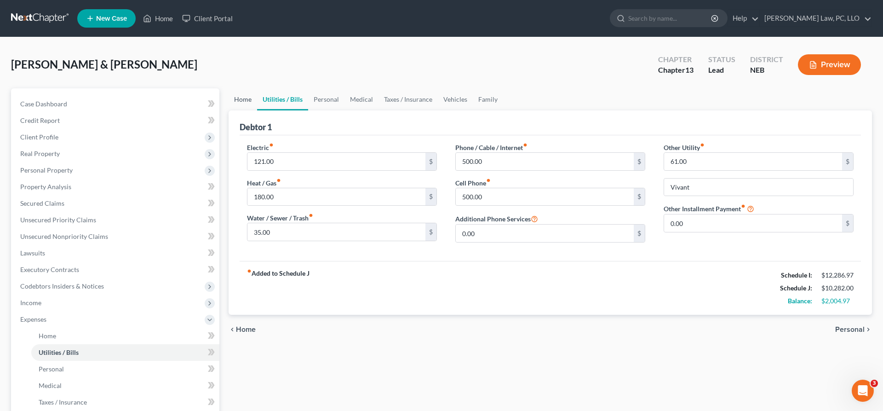
click at [252, 101] on link "Home" at bounding box center [243, 99] width 29 height 22
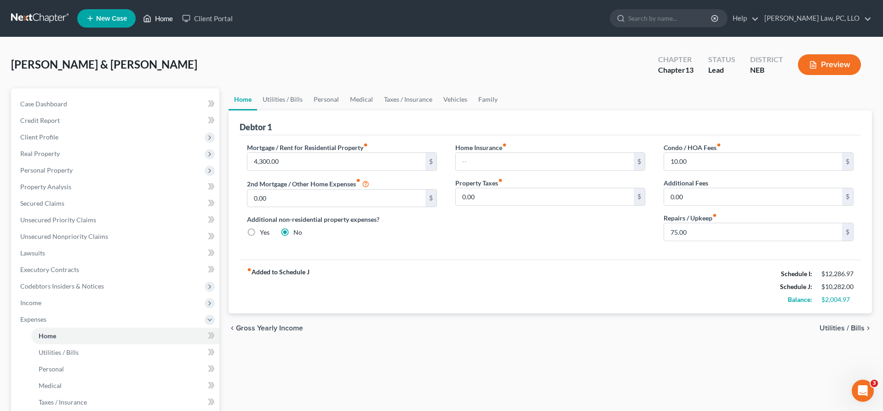
click at [160, 23] on link "Home" at bounding box center [157, 18] width 39 height 17
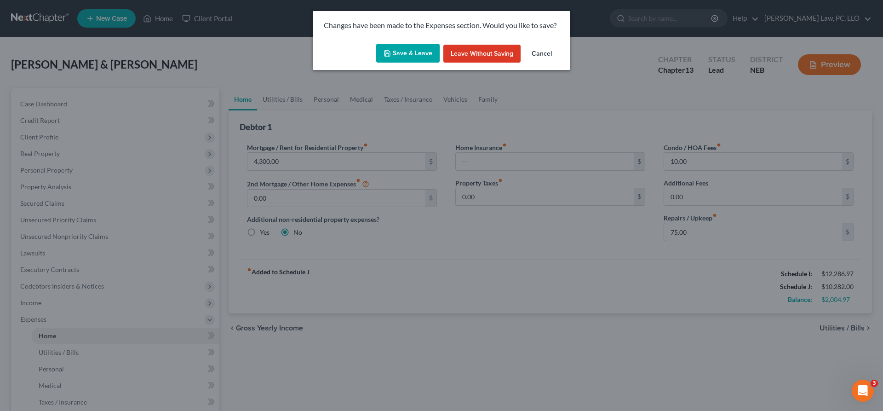
click at [401, 57] on button "Save & Leave" at bounding box center [407, 53] width 63 height 19
